Goal: Transaction & Acquisition: Purchase product/service

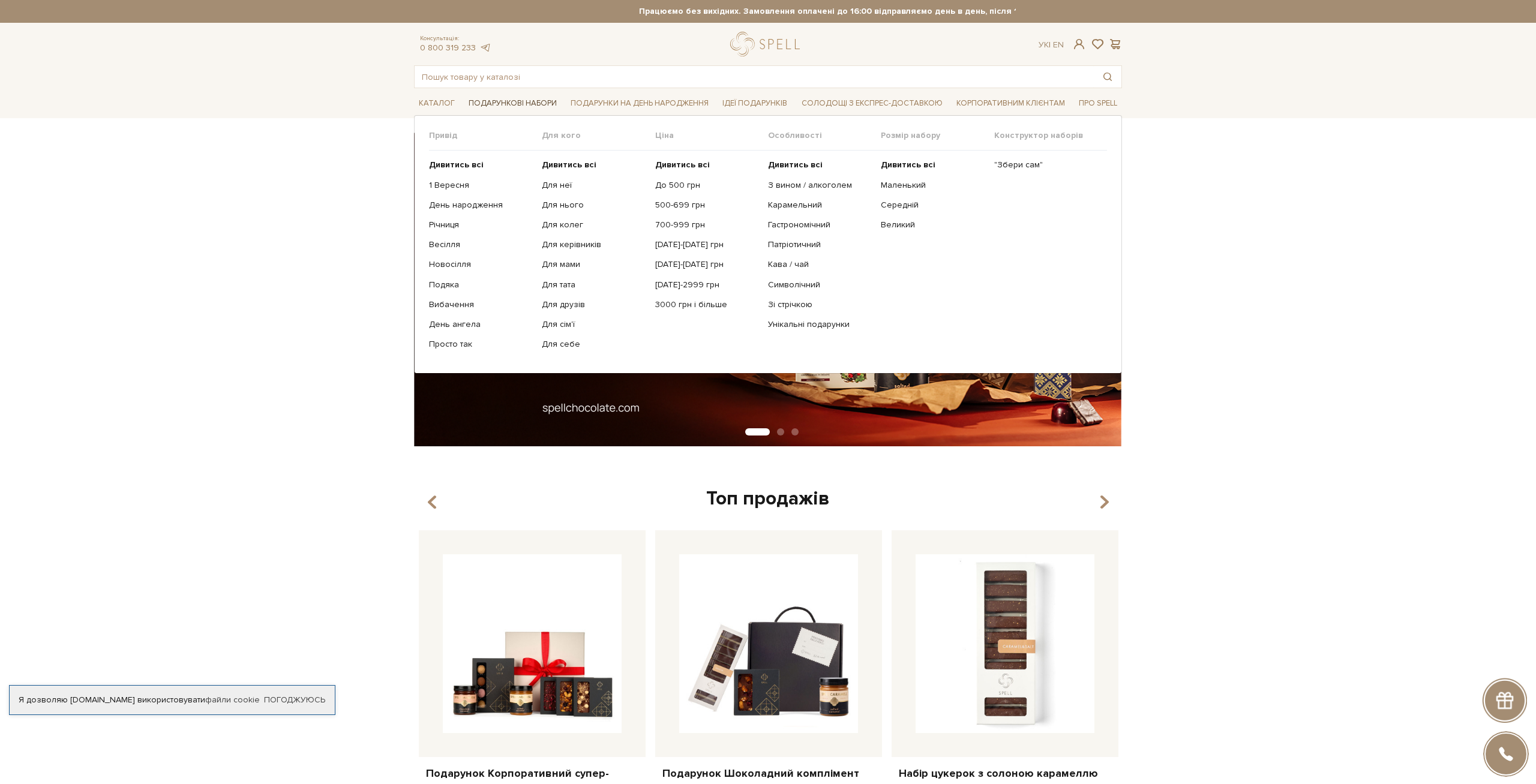
click at [480, 99] on span "Подарункові набори" at bounding box center [512, 103] width 98 height 18
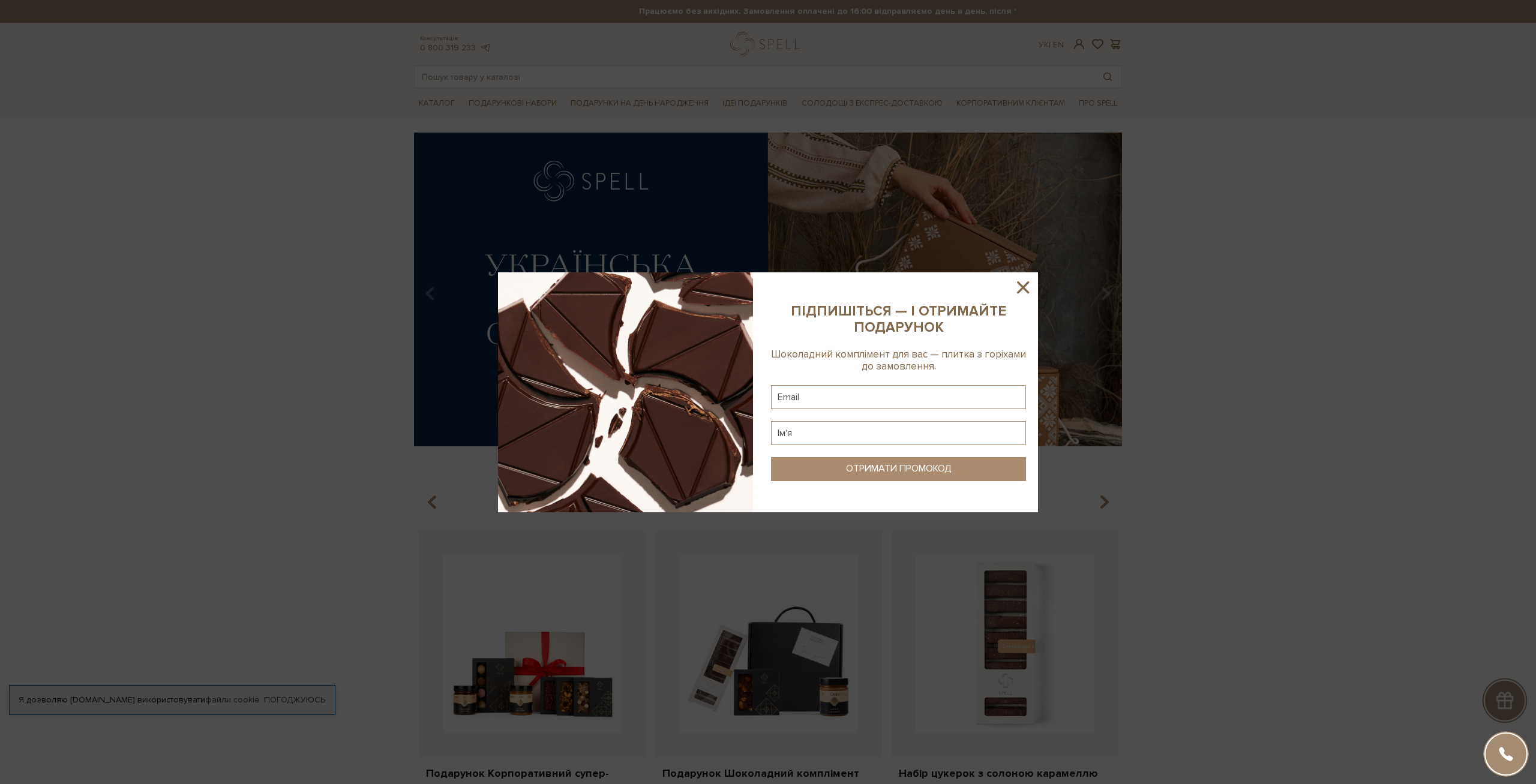
click at [1026, 289] on icon at bounding box center [1022, 287] width 20 height 20
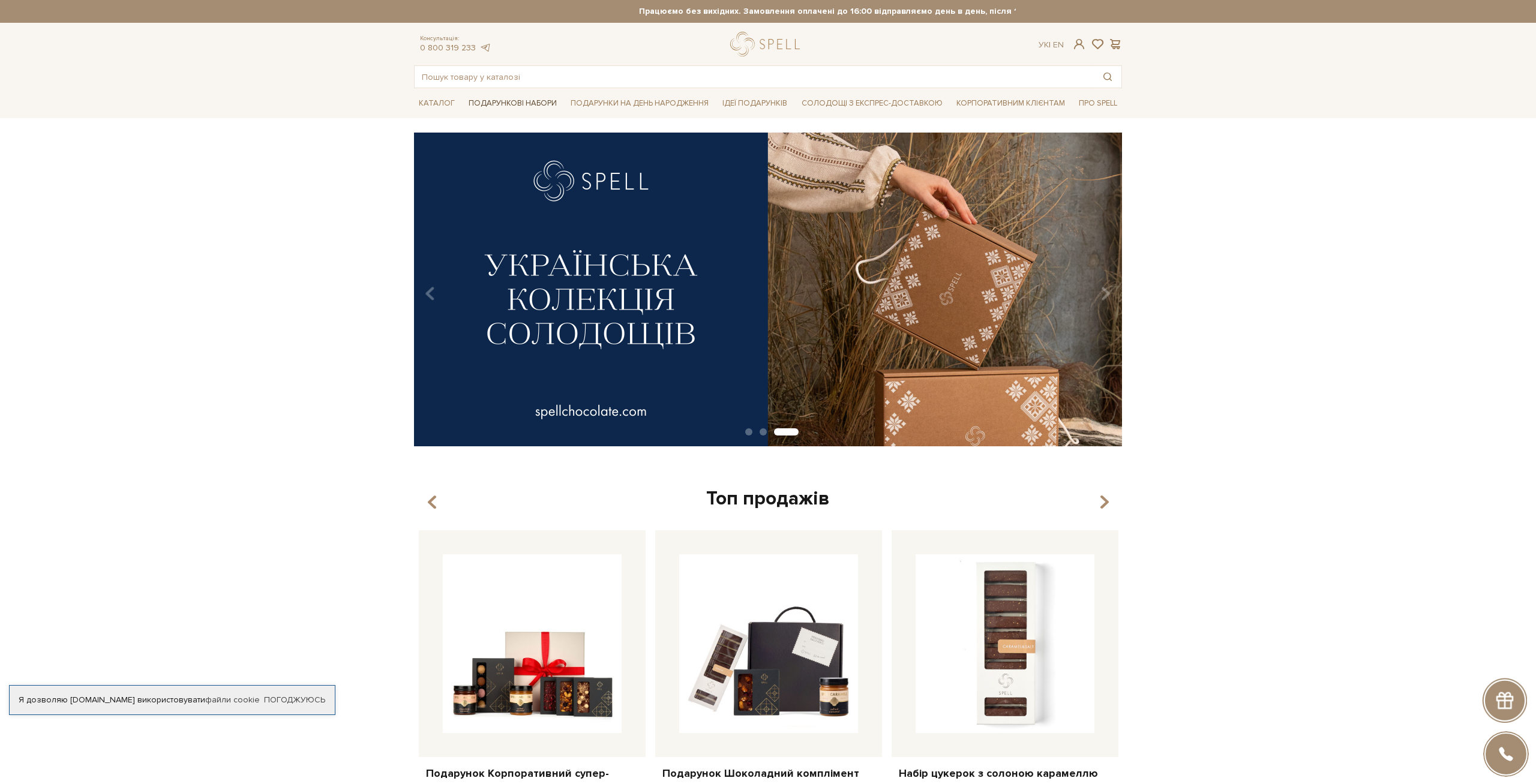
click at [515, 97] on span "Подарункові набори" at bounding box center [512, 103] width 98 height 18
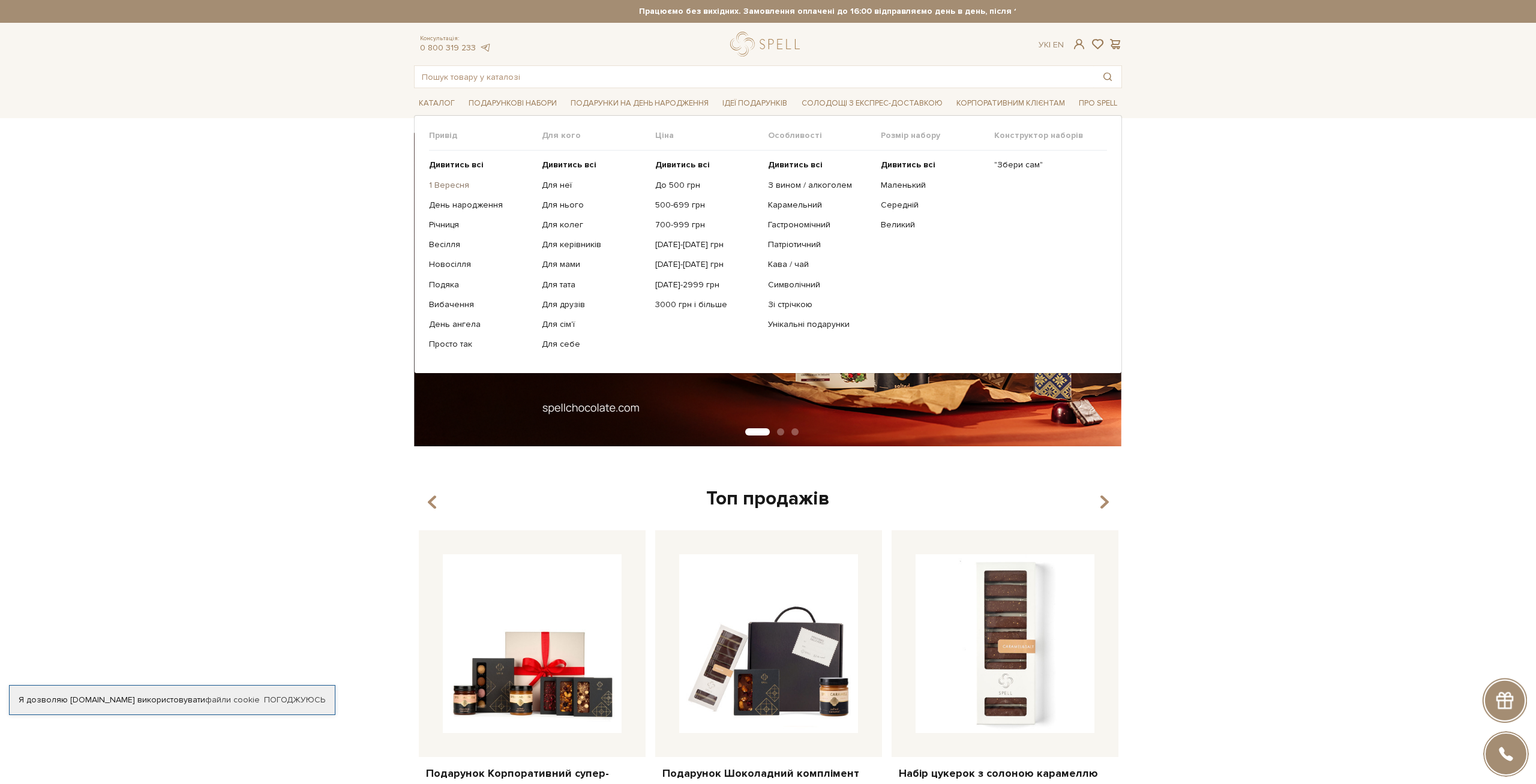
click at [445, 185] on link "1 Вересня" at bounding box center [481, 185] width 104 height 11
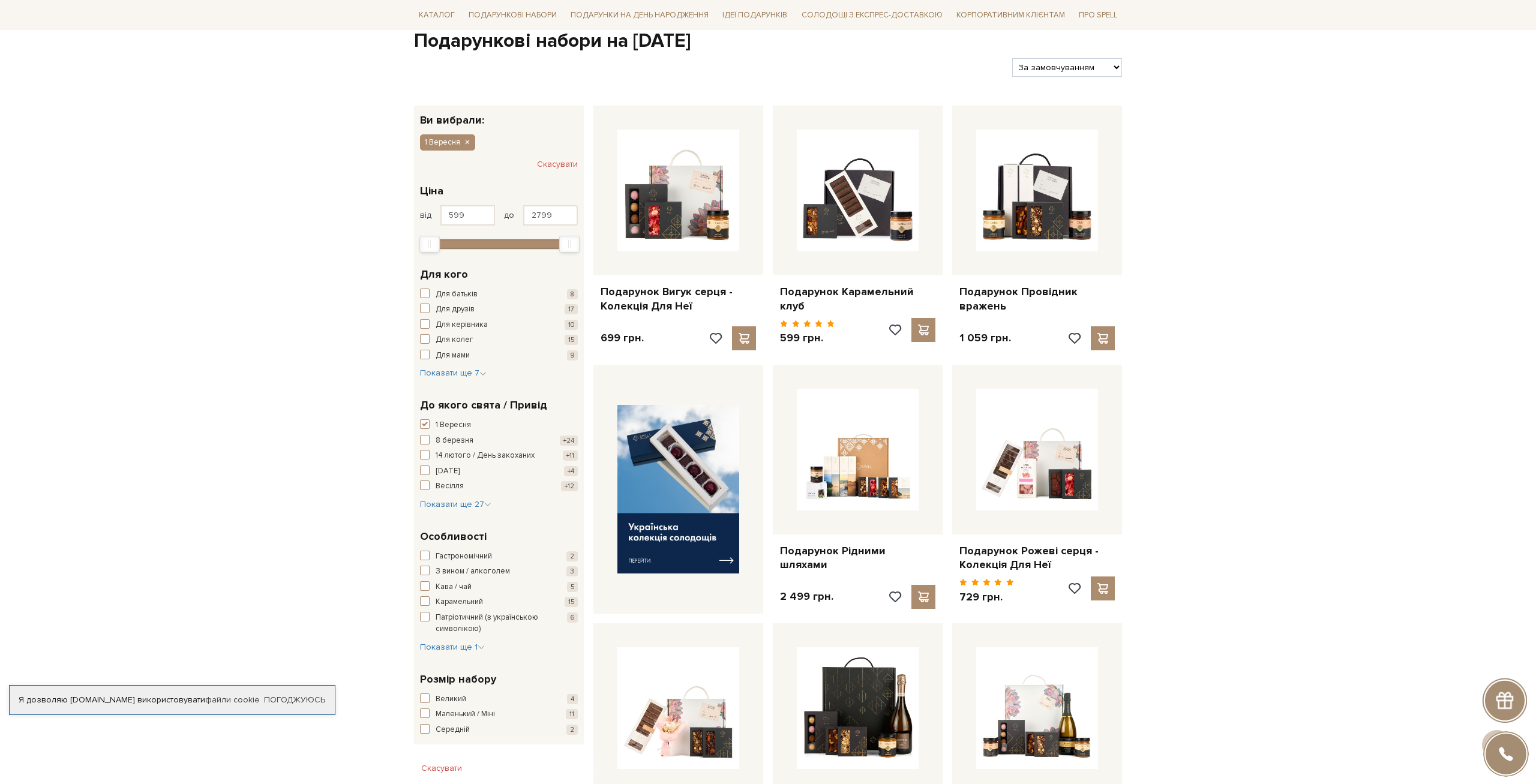
scroll to position [249, 0]
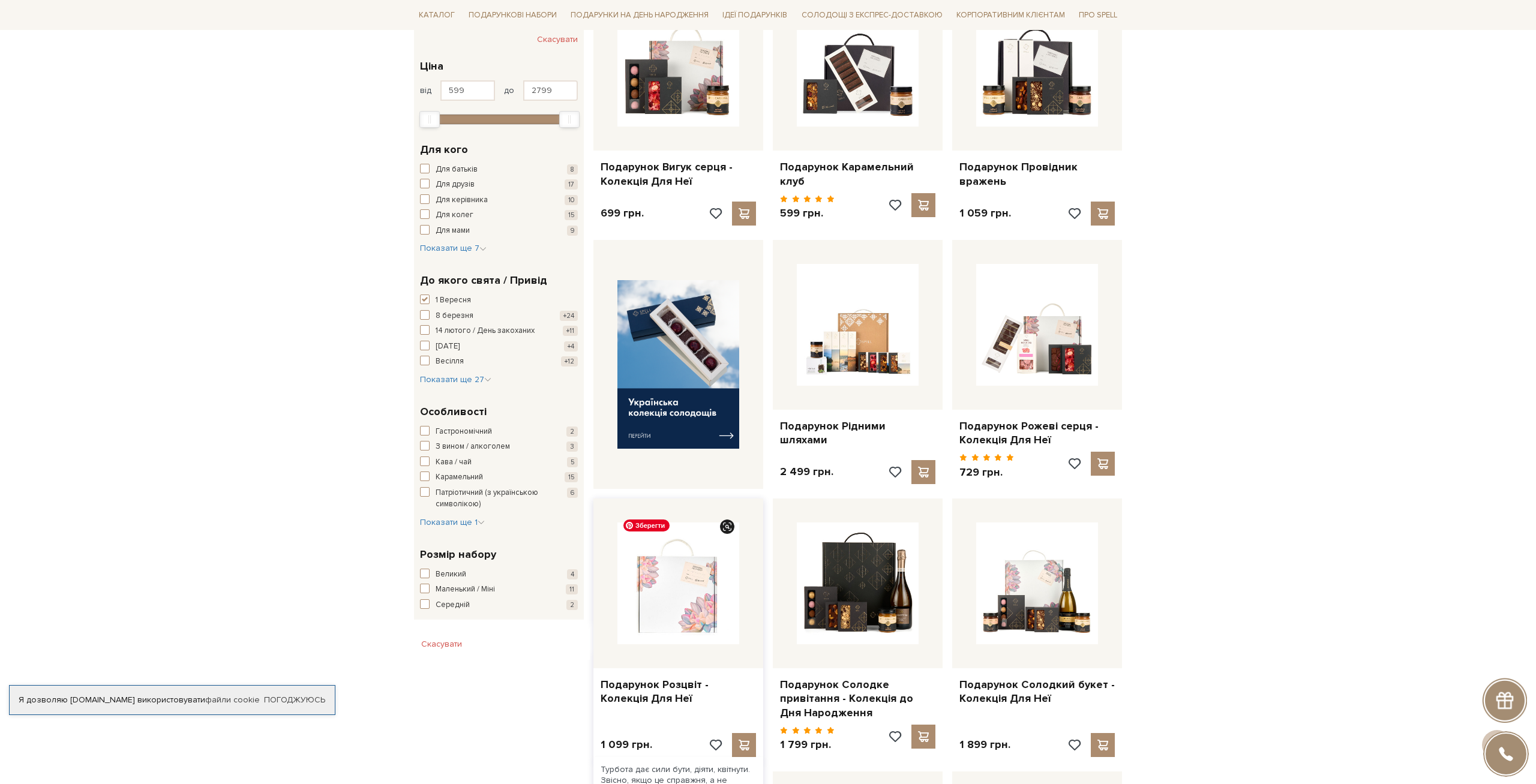
click at [688, 619] on img at bounding box center [678, 583] width 121 height 121
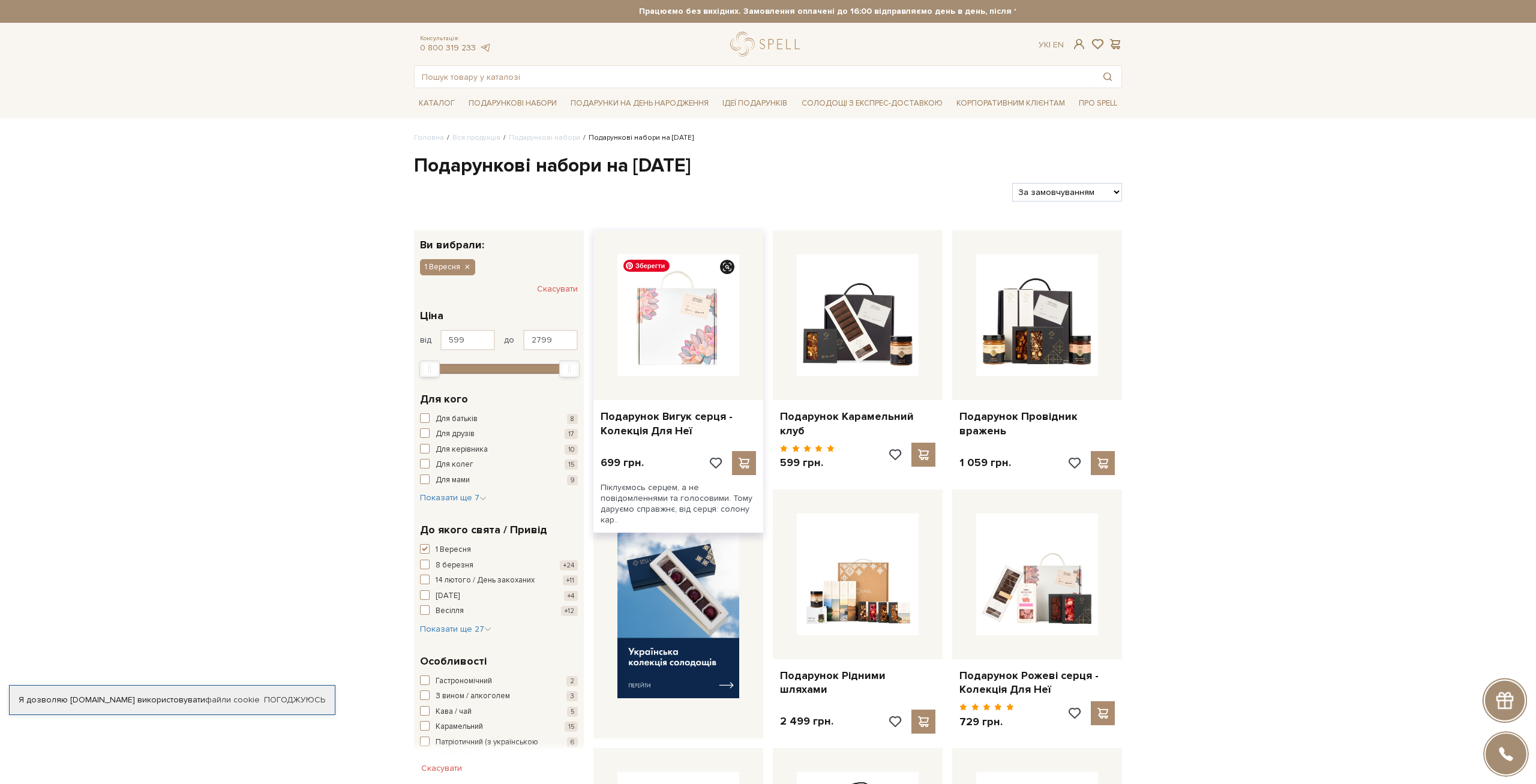
click at [637, 363] on img at bounding box center [678, 315] width 121 height 121
